Goal: Task Accomplishment & Management: Complete application form

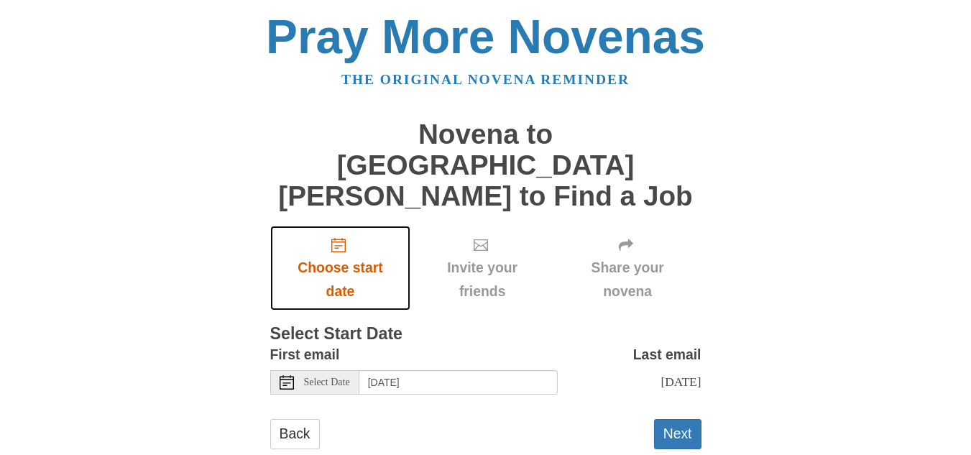
click at [351, 256] on span "Choose start date" at bounding box center [341, 279] width 112 height 47
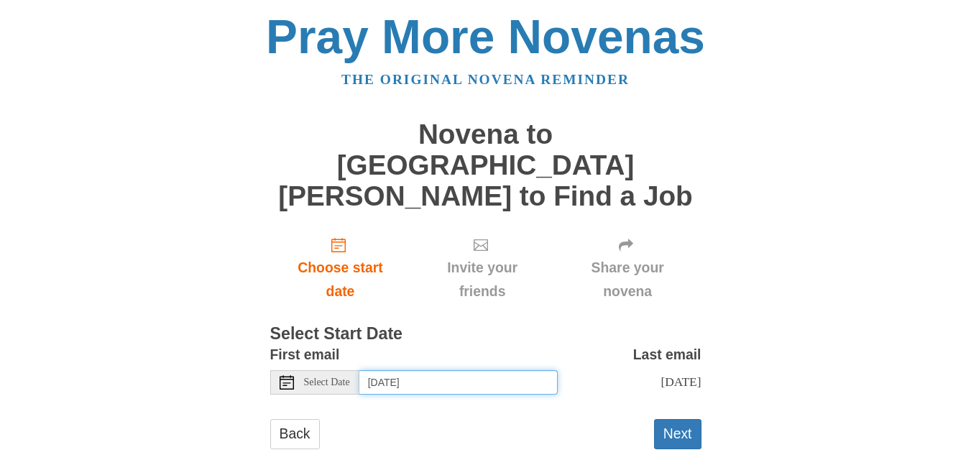
click at [402, 370] on input "[DATE]" at bounding box center [458, 382] width 198 height 24
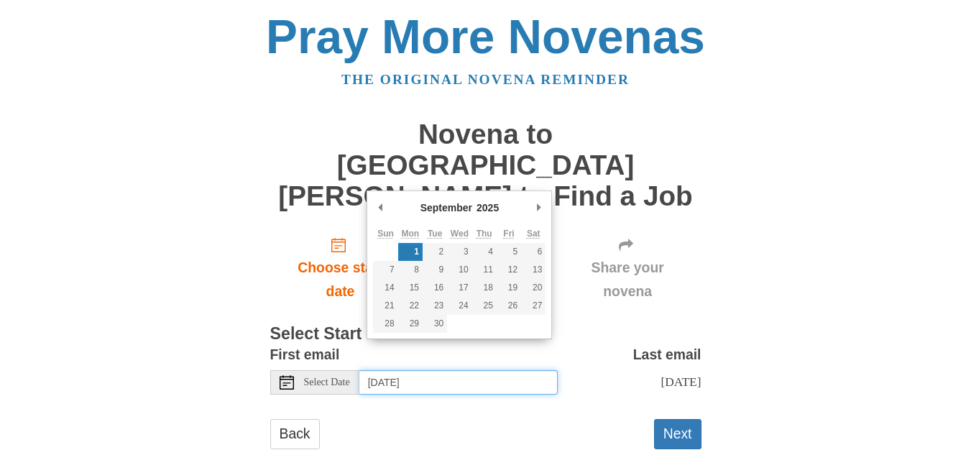
click at [385, 246] on td at bounding box center [385, 252] width 24 height 18
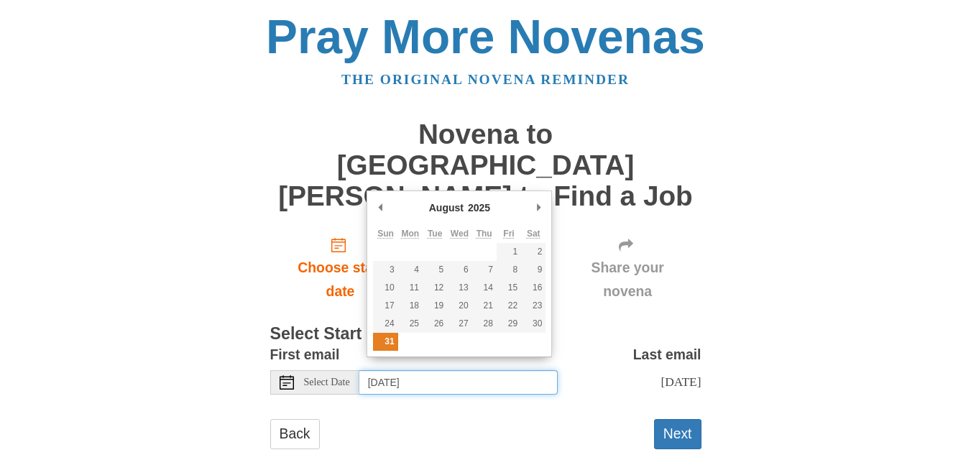
type input "[DATE]"
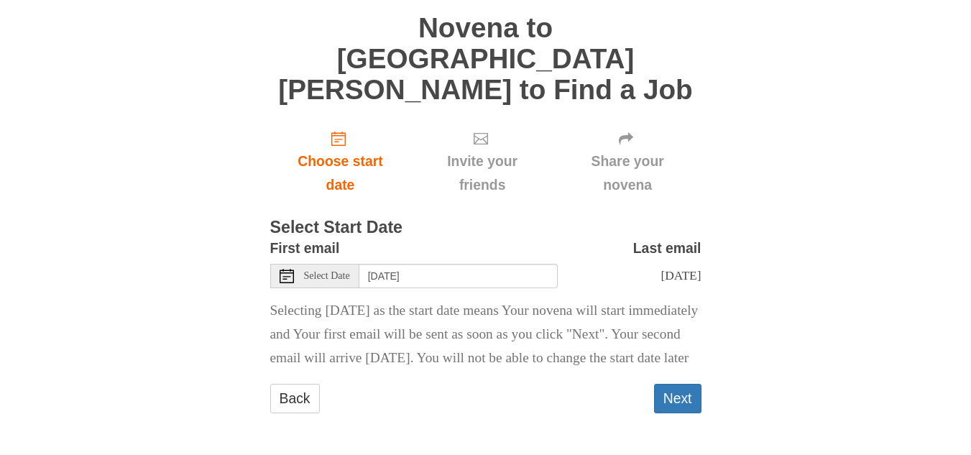
scroll to position [114, 0]
click at [689, 394] on button "Next" at bounding box center [677, 398] width 47 height 29
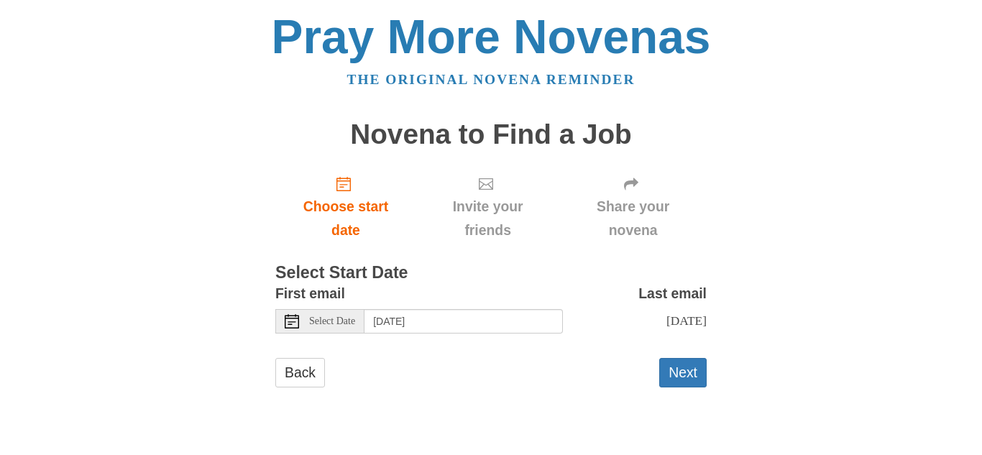
click at [347, 326] on span "Select Date" at bounding box center [332, 321] width 46 height 10
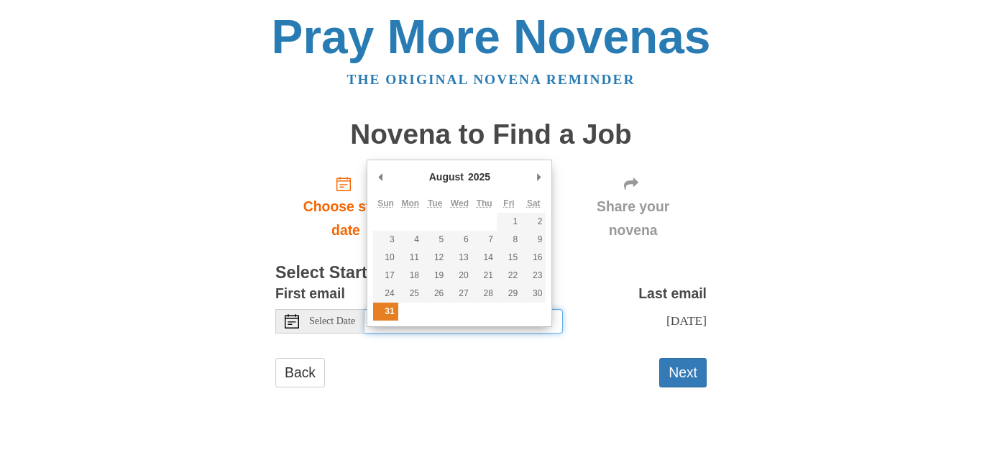
type input "Sunday, August 31st"
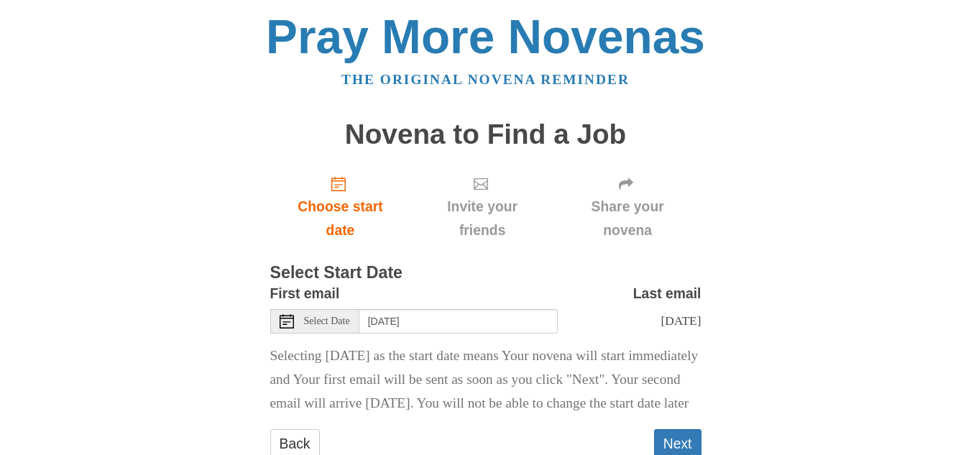
scroll to position [83, 0]
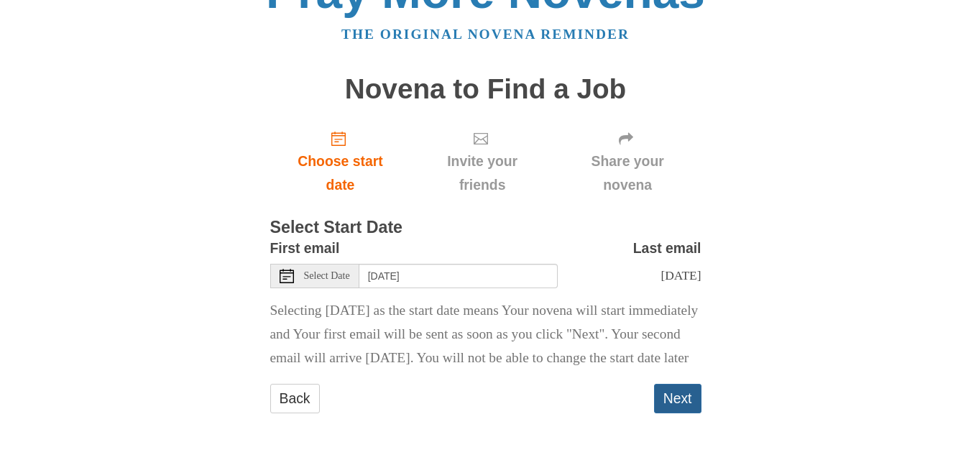
click at [687, 402] on button "Next" at bounding box center [677, 398] width 47 height 29
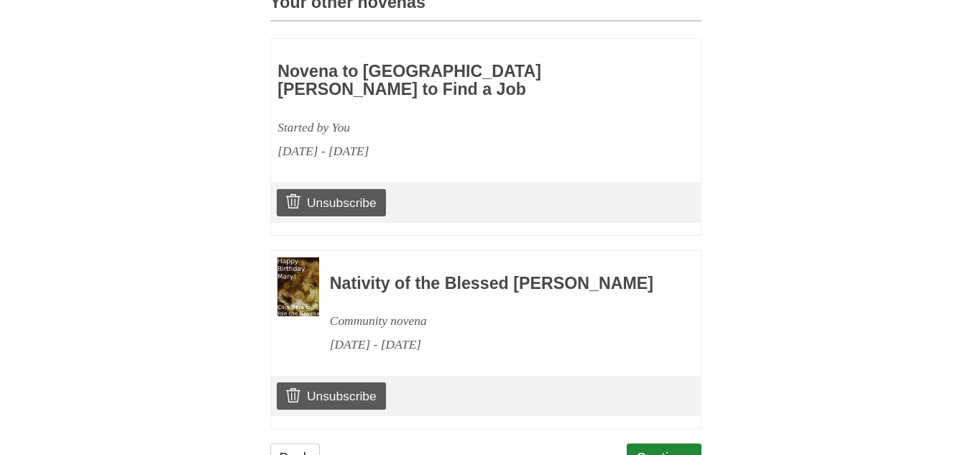
scroll to position [732, 0]
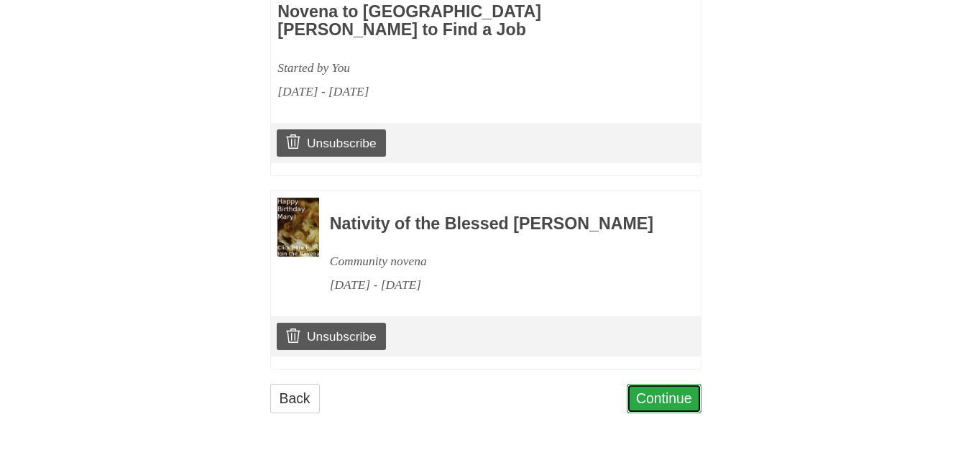
click at [668, 406] on link "Continue" at bounding box center [664, 398] width 75 height 29
